Goal: Find specific page/section: Find specific page/section

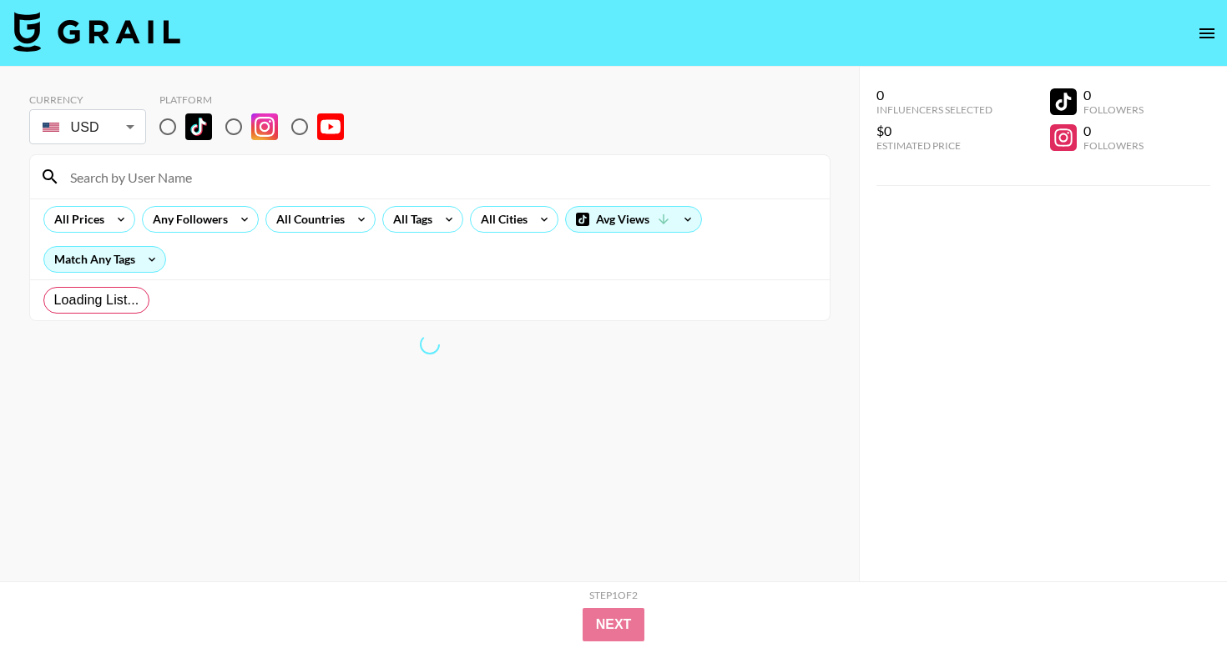
radio input "true"
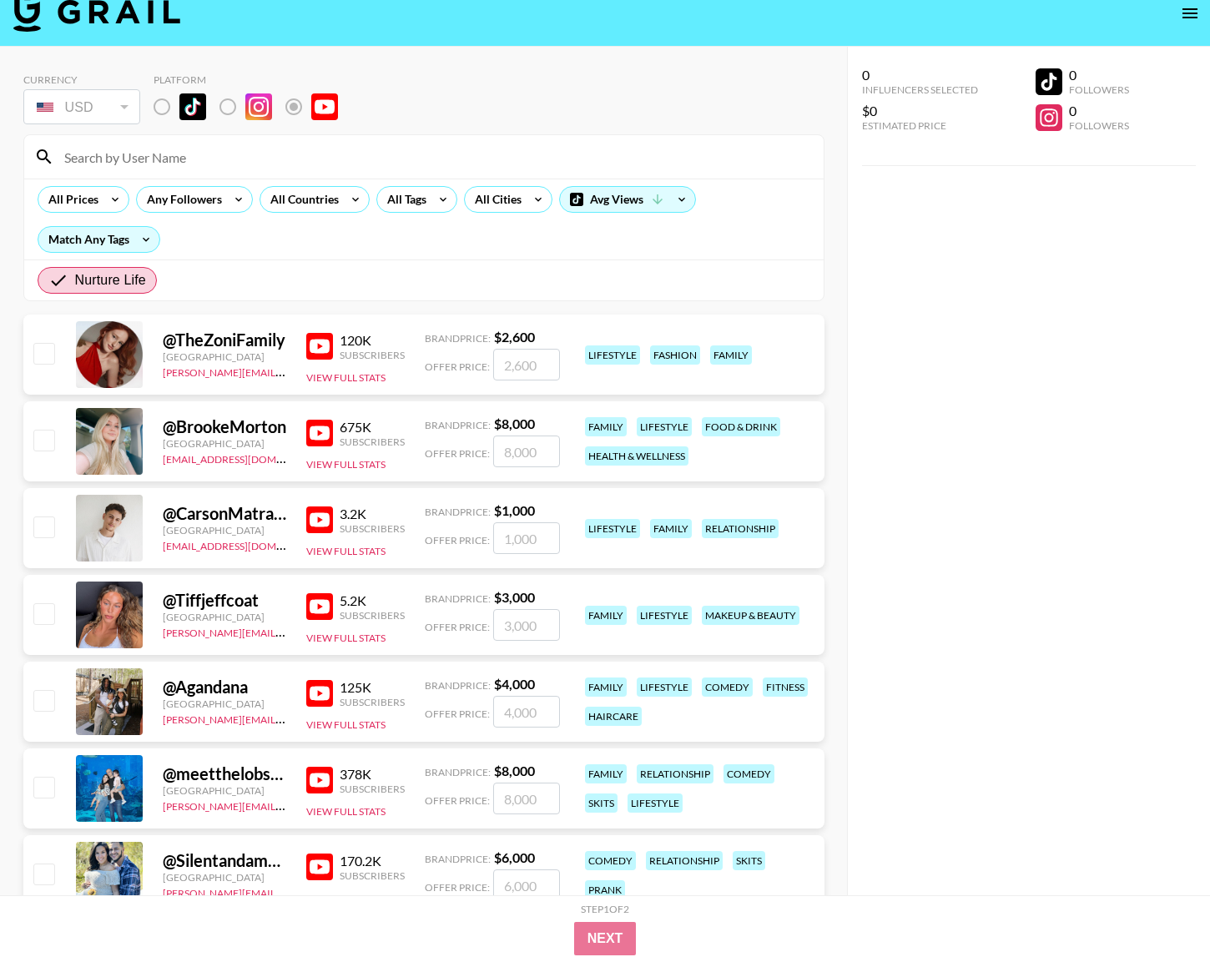
scroll to position [8, 0]
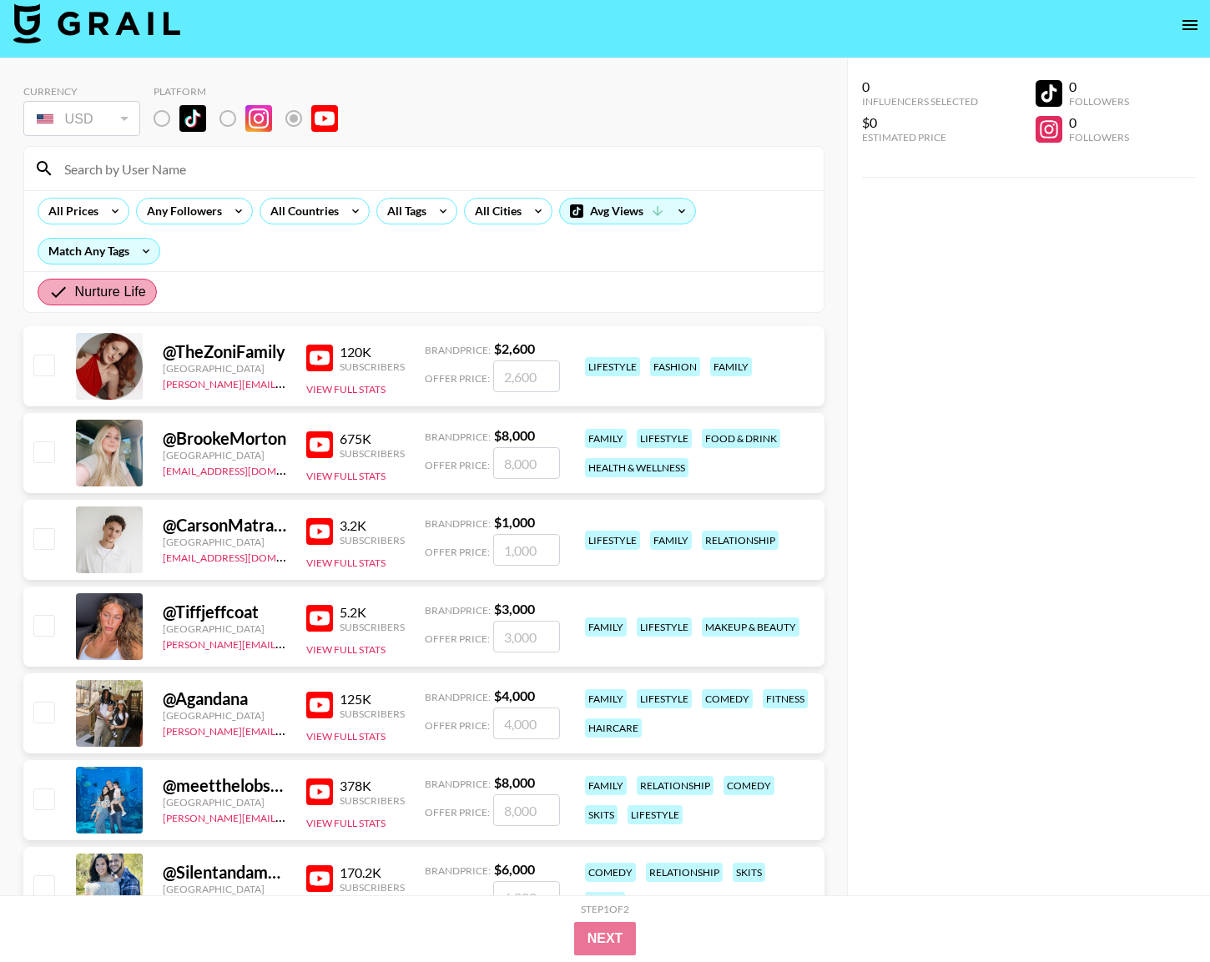
click at [88, 295] on span "Nurture Life" at bounding box center [110, 292] width 71 height 20
click at [75, 295] on input "Nurture Life" at bounding box center [61, 292] width 27 height 20
click at [226, 209] on icon at bounding box center [238, 211] width 27 height 25
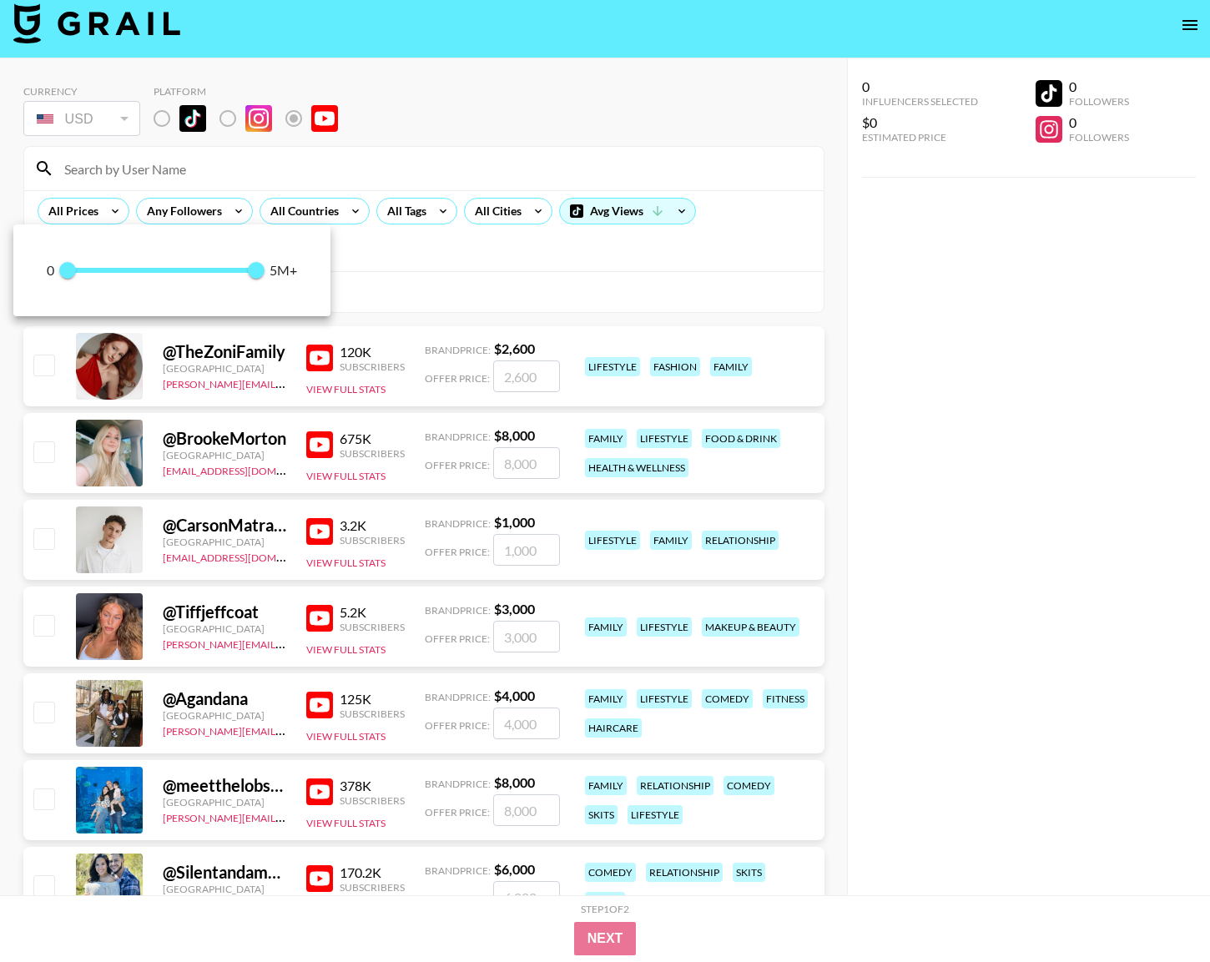
click at [295, 199] on div at bounding box center [605, 481] width 1210 height 962
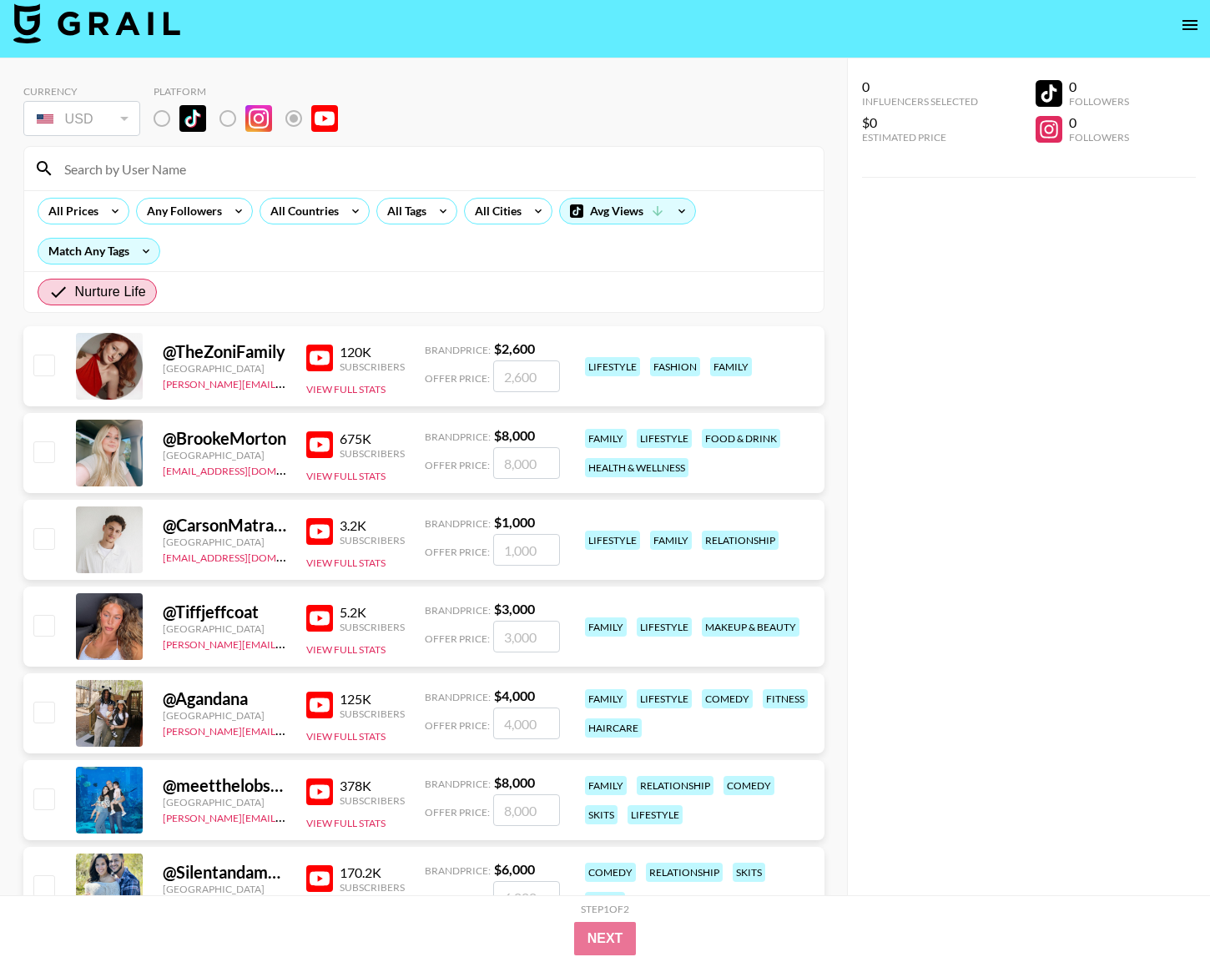
click at [295, 209] on div "All Countries" at bounding box center [301, 211] width 82 height 25
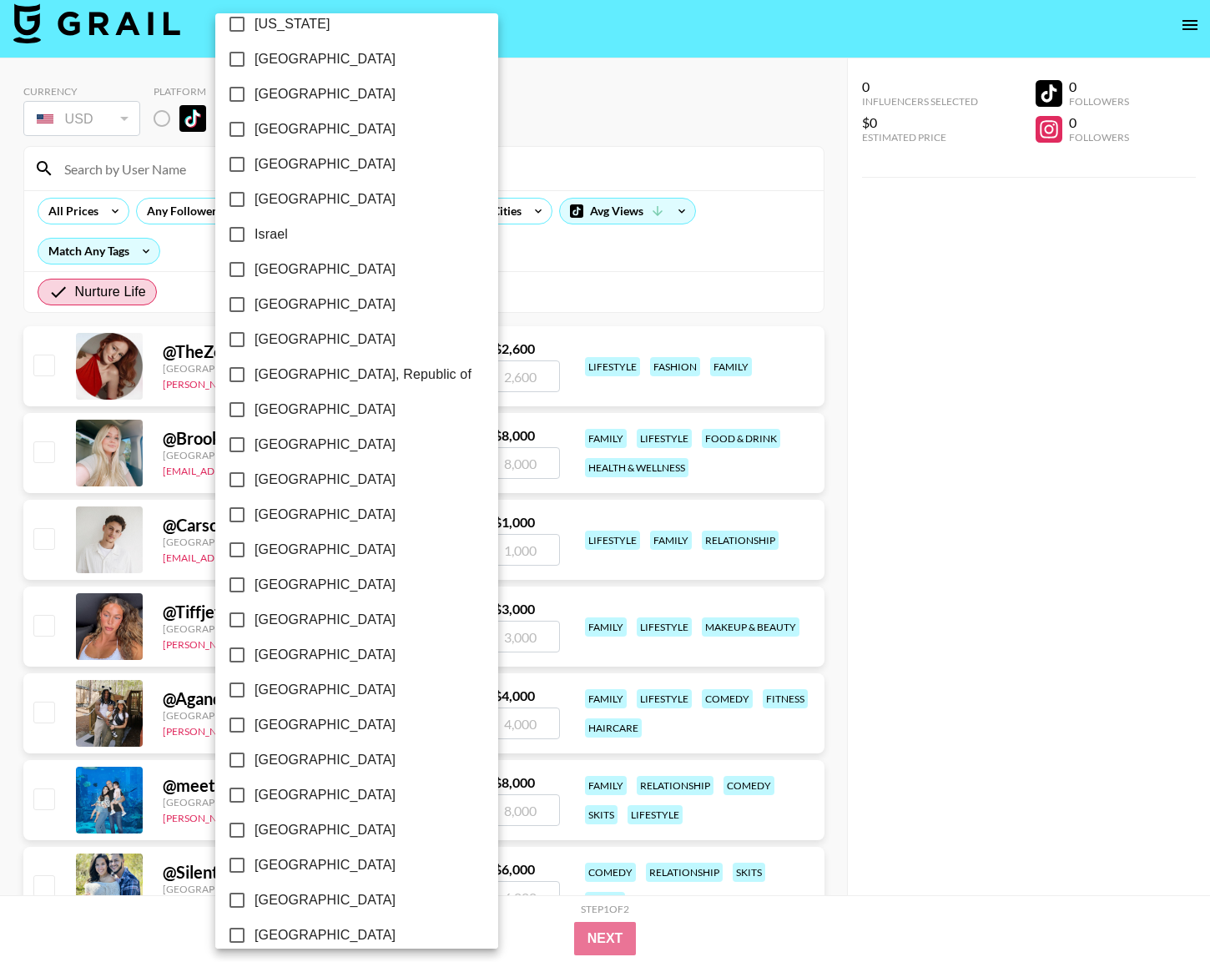
scroll to position [984, 0]
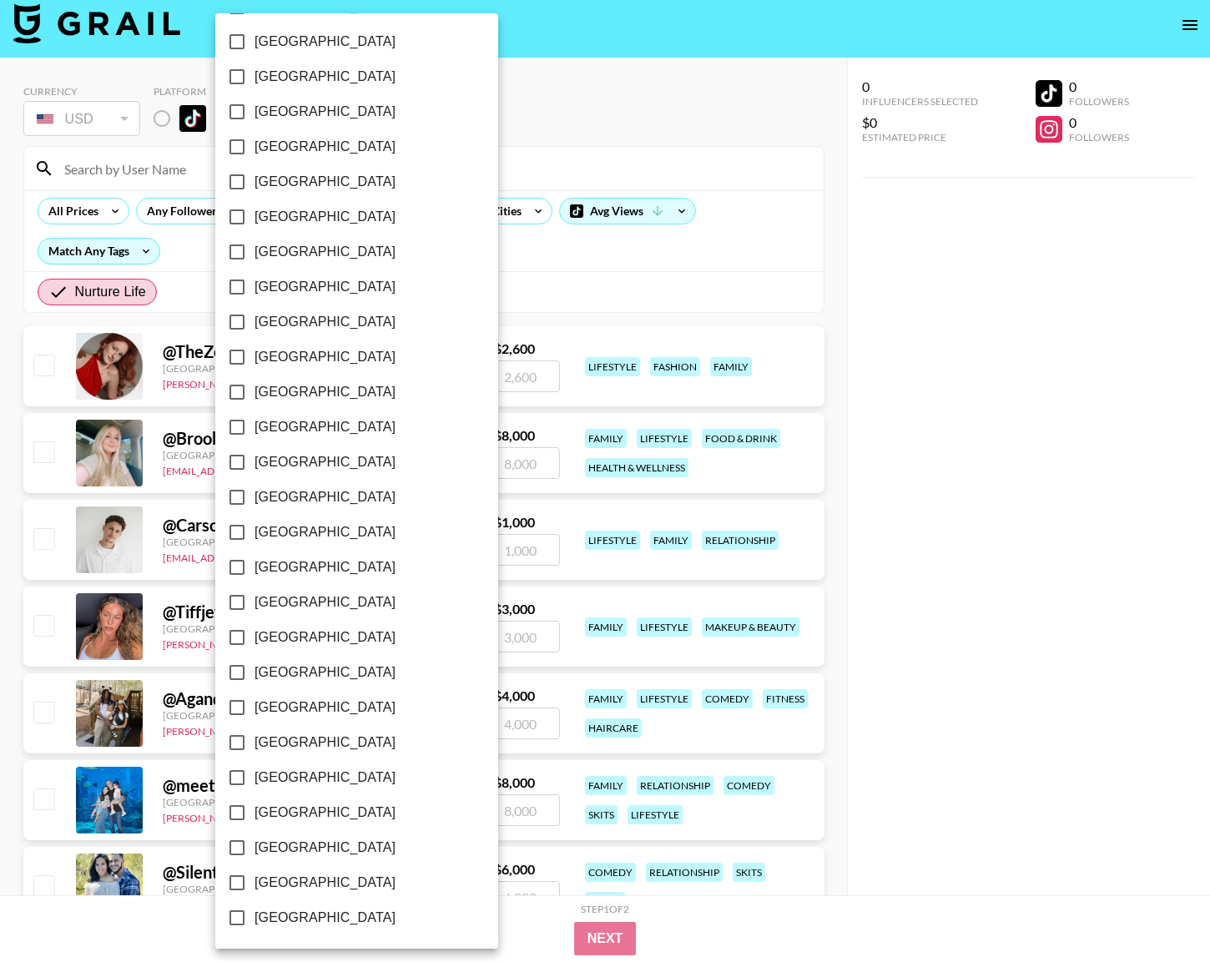
click at [240, 647] on input "[GEOGRAPHIC_DATA]" at bounding box center [236, 882] width 35 height 35
checkbox input "true"
click at [469, 290] on div at bounding box center [605, 481] width 1210 height 962
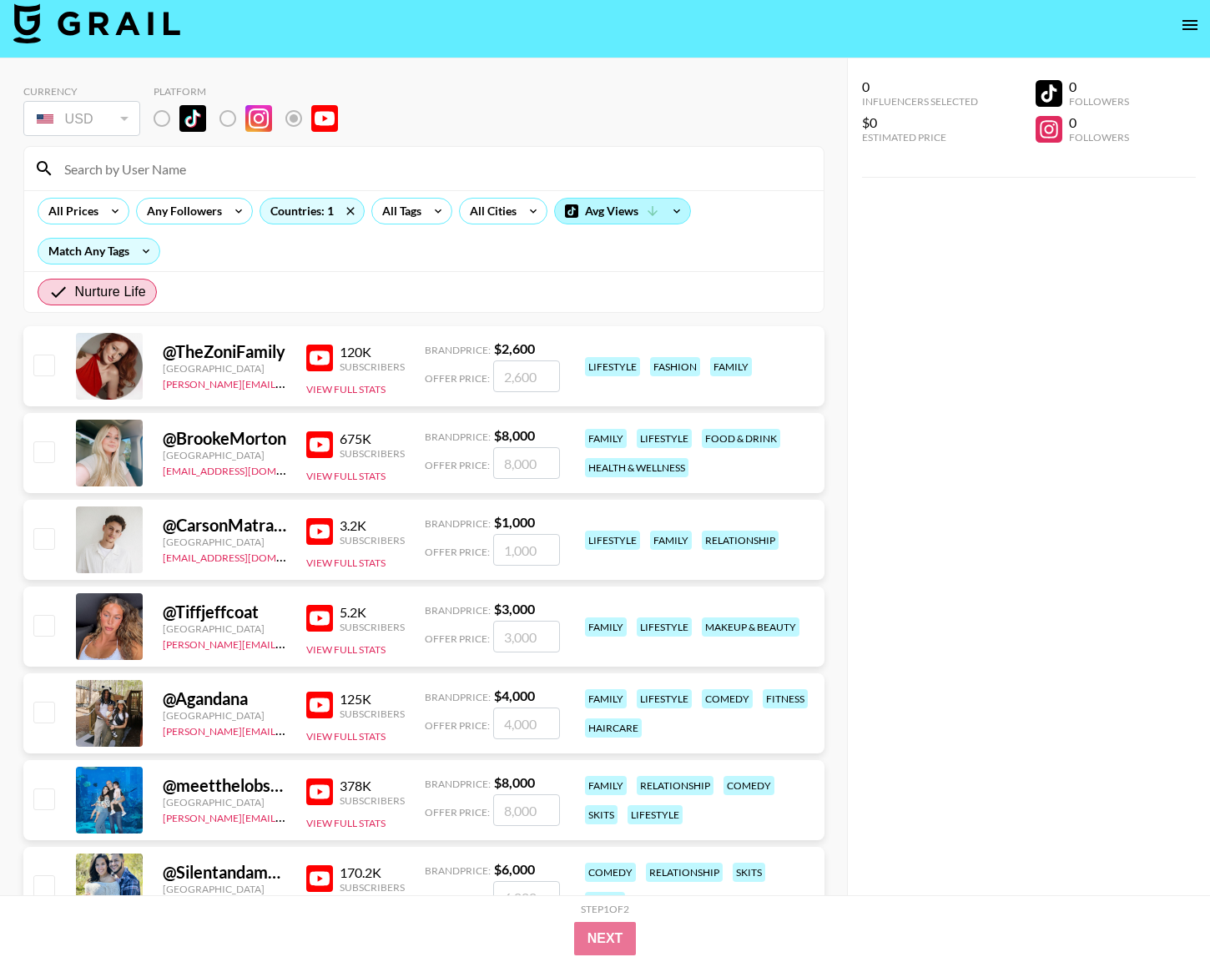
click at [632, 211] on div "Avg Views" at bounding box center [622, 211] width 135 height 25
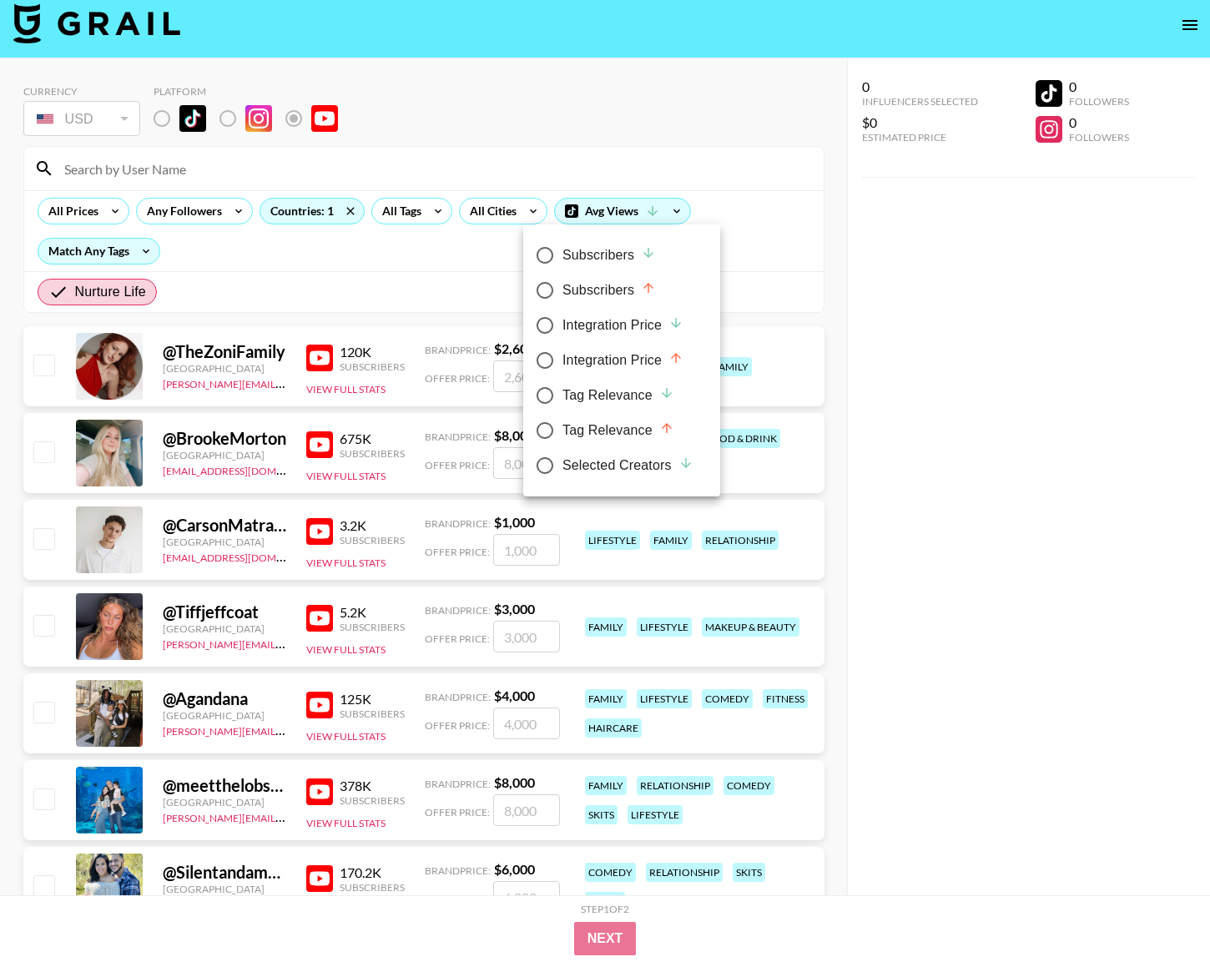
click at [418, 242] on div at bounding box center [605, 481] width 1210 height 962
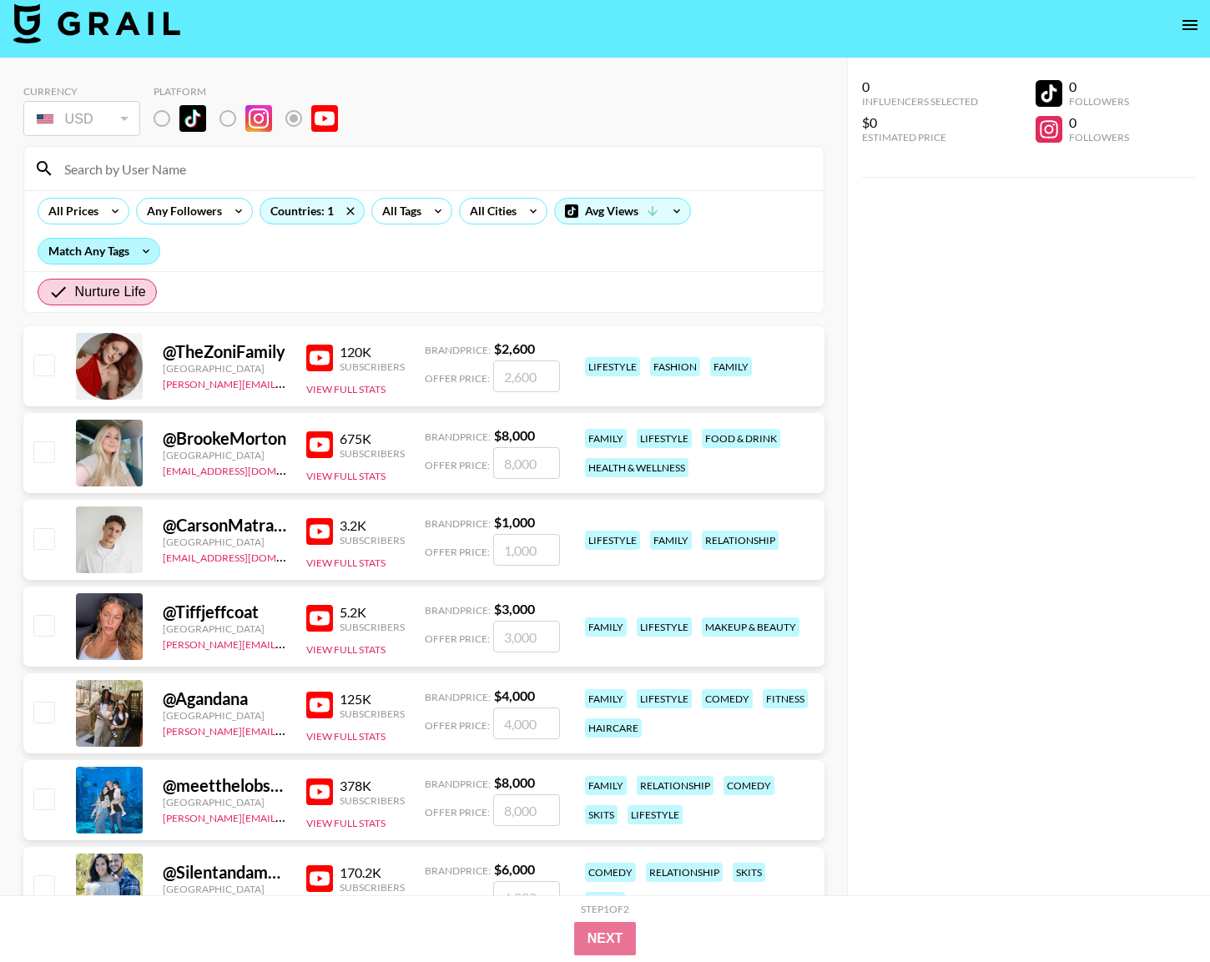
click at [118, 248] on div "Match Any Tags" at bounding box center [98, 251] width 121 height 25
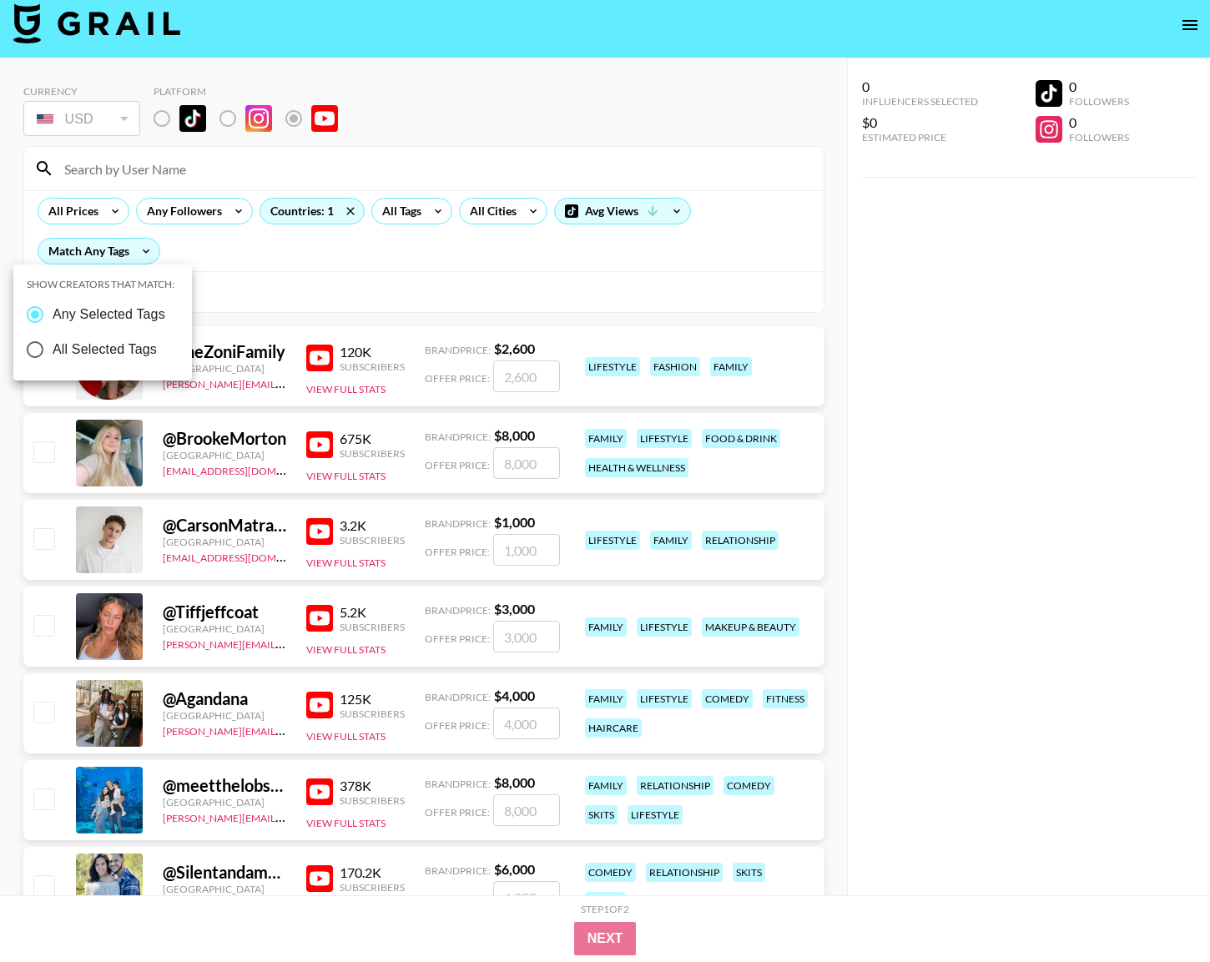
click at [254, 277] on div at bounding box center [605, 481] width 1210 height 962
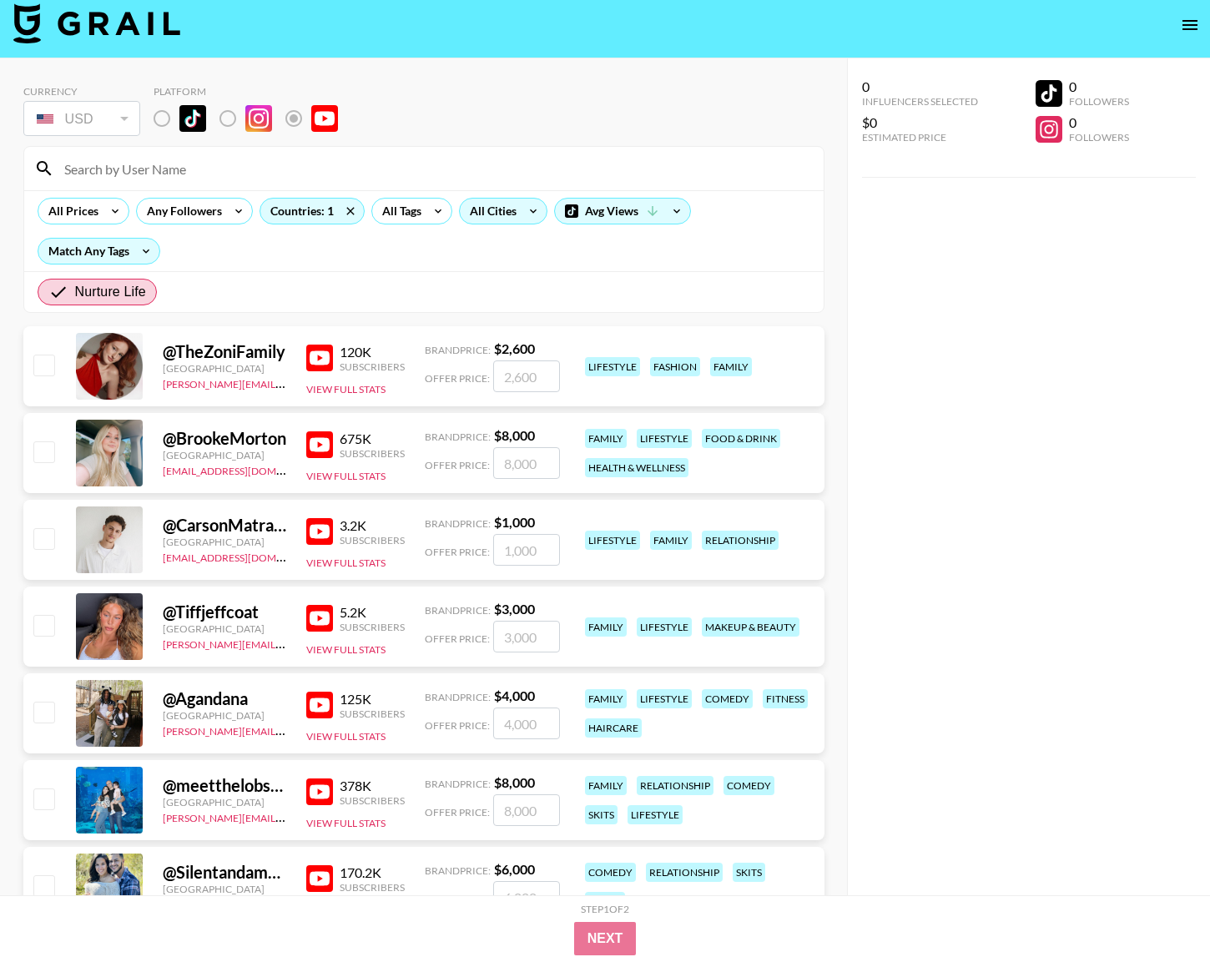
click at [501, 213] on div "All Cities" at bounding box center [490, 211] width 60 height 25
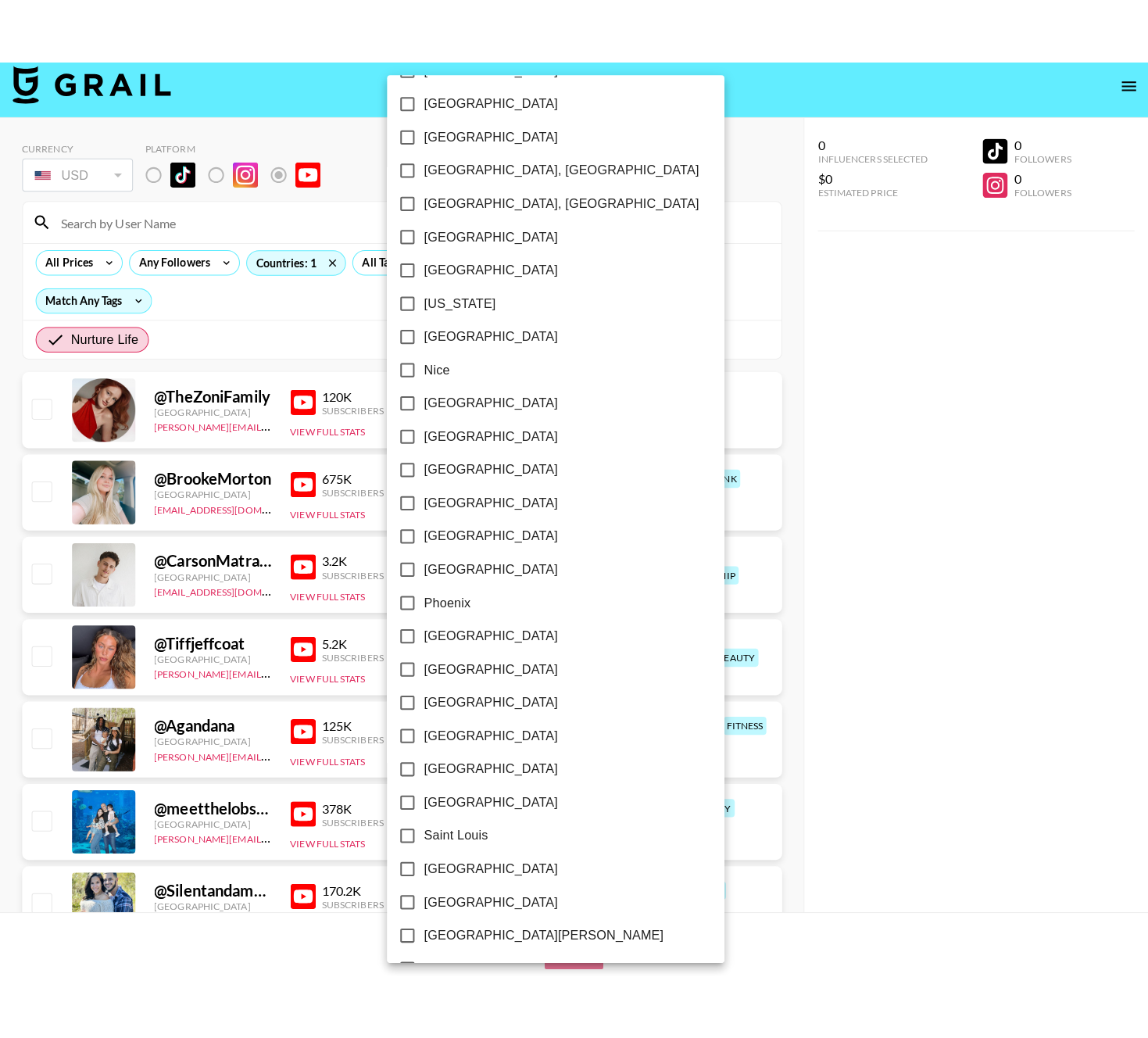
scroll to position [1939, 0]
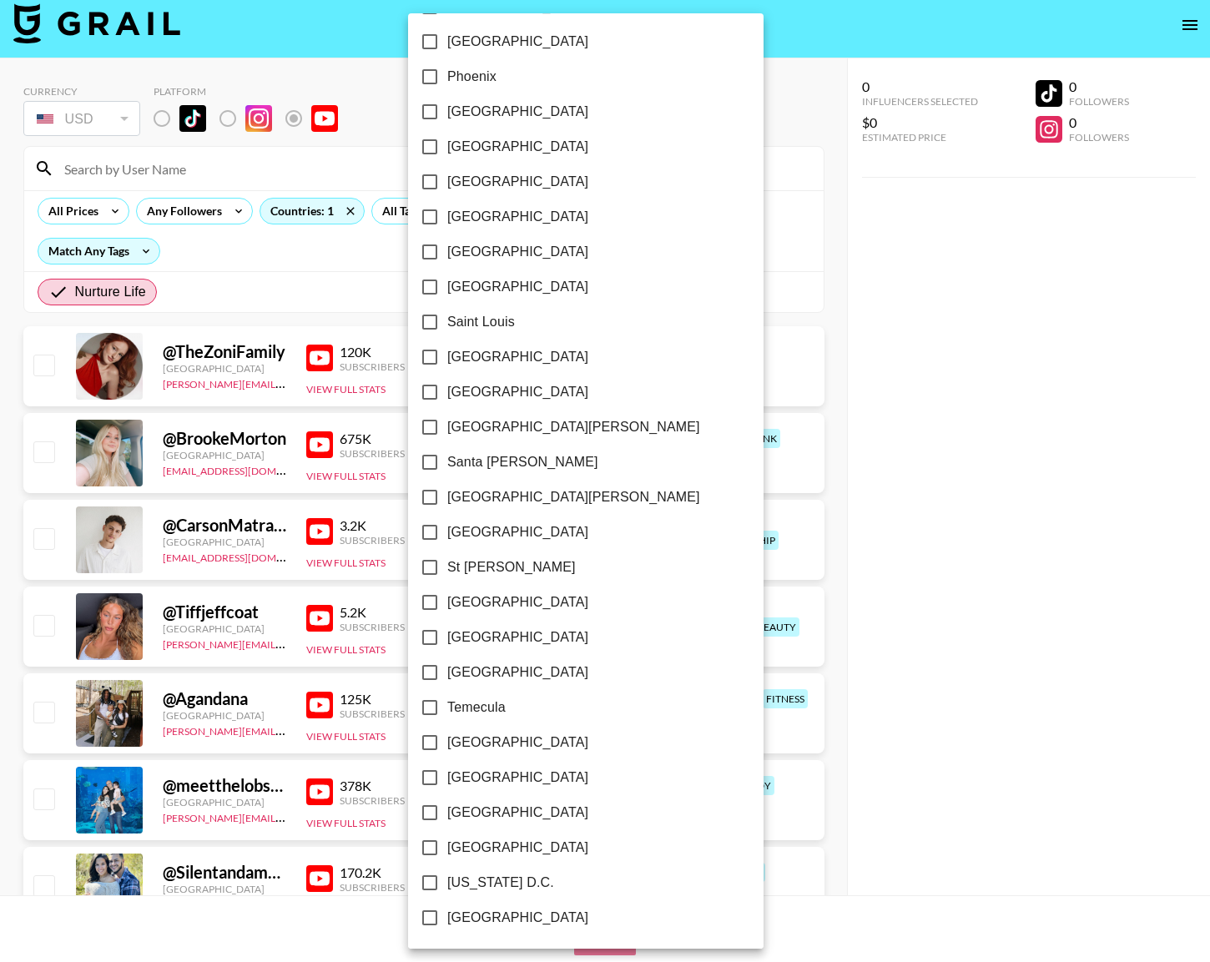
click at [768, 254] on div at bounding box center [605, 481] width 1210 height 962
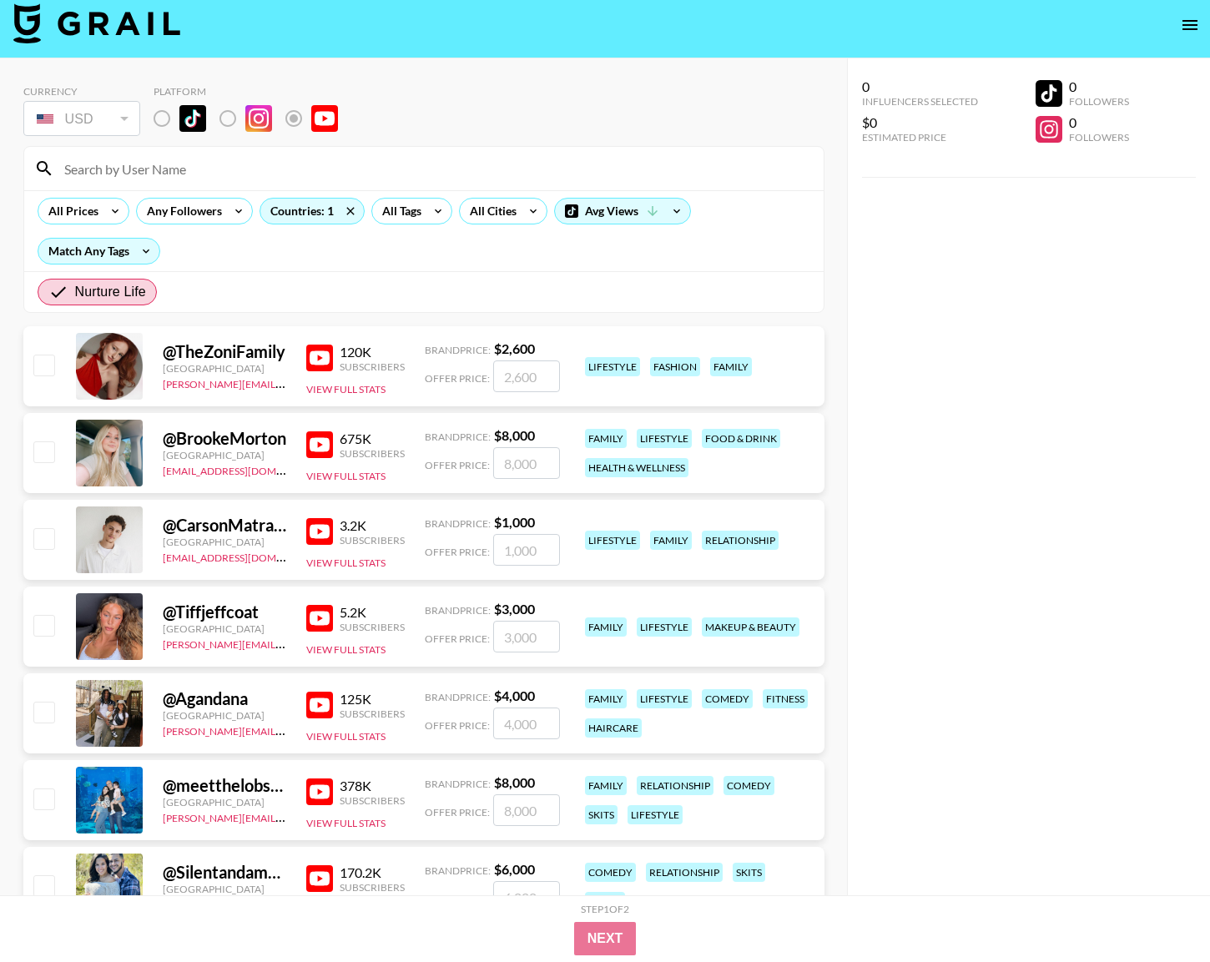
click at [136, 171] on input at bounding box center [433, 168] width 759 height 27
click at [118, 260] on div "Match Any Tags" at bounding box center [98, 251] width 121 height 25
click at [193, 251] on div at bounding box center [605, 481] width 1210 height 962
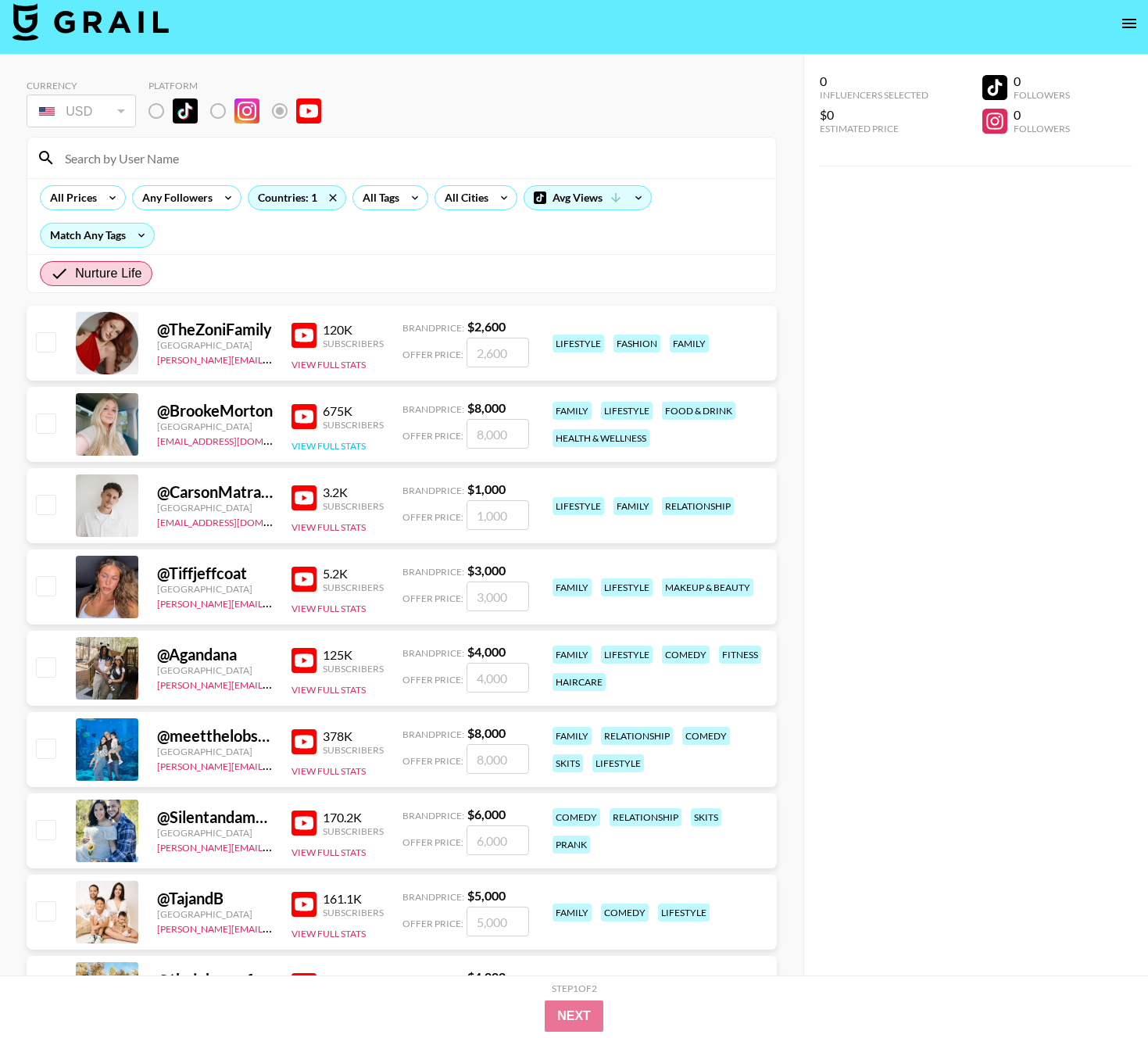
click at [312, 445] on button "View Full Stats" at bounding box center [328, 446] width 74 height 12
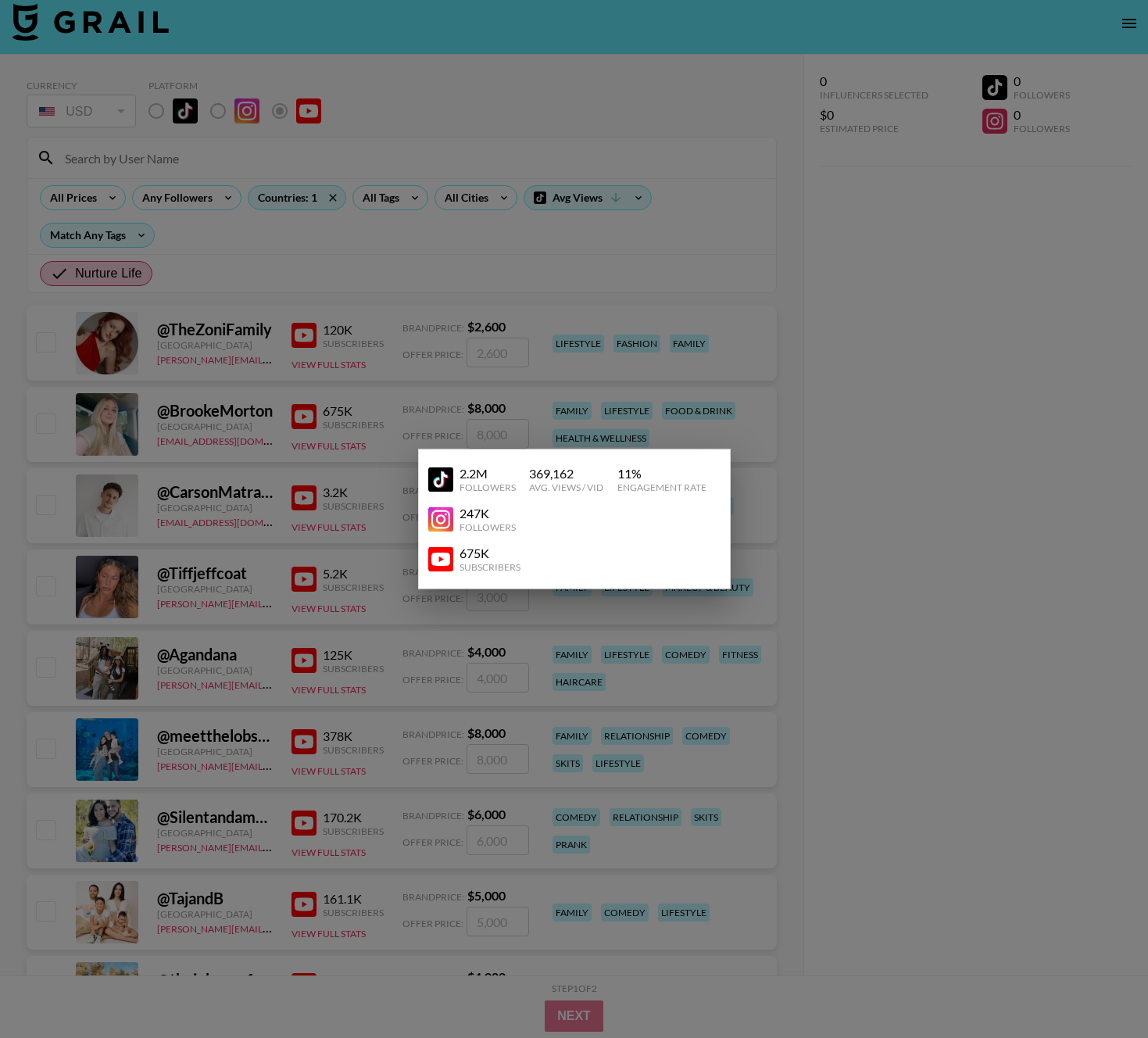
click at [362, 404] on div at bounding box center [574, 519] width 1148 height 1038
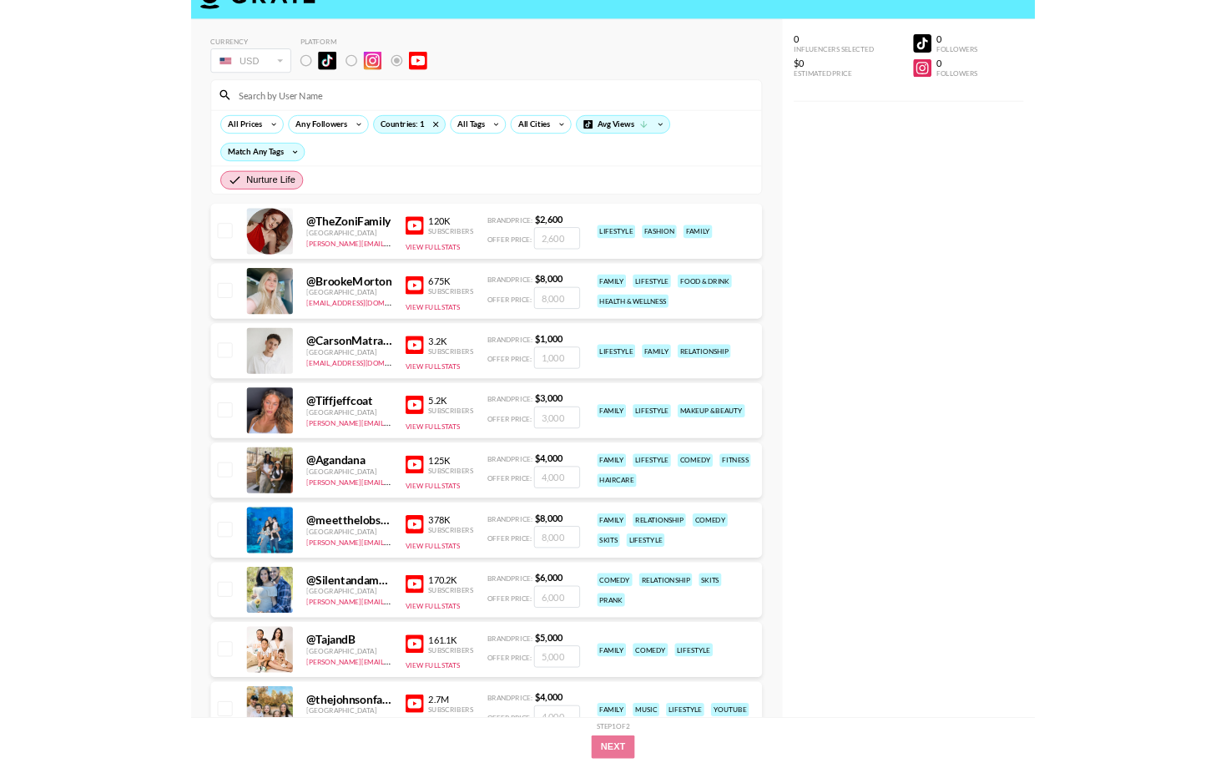
scroll to position [0, 0]
